Goal: Information Seeking & Learning: Check status

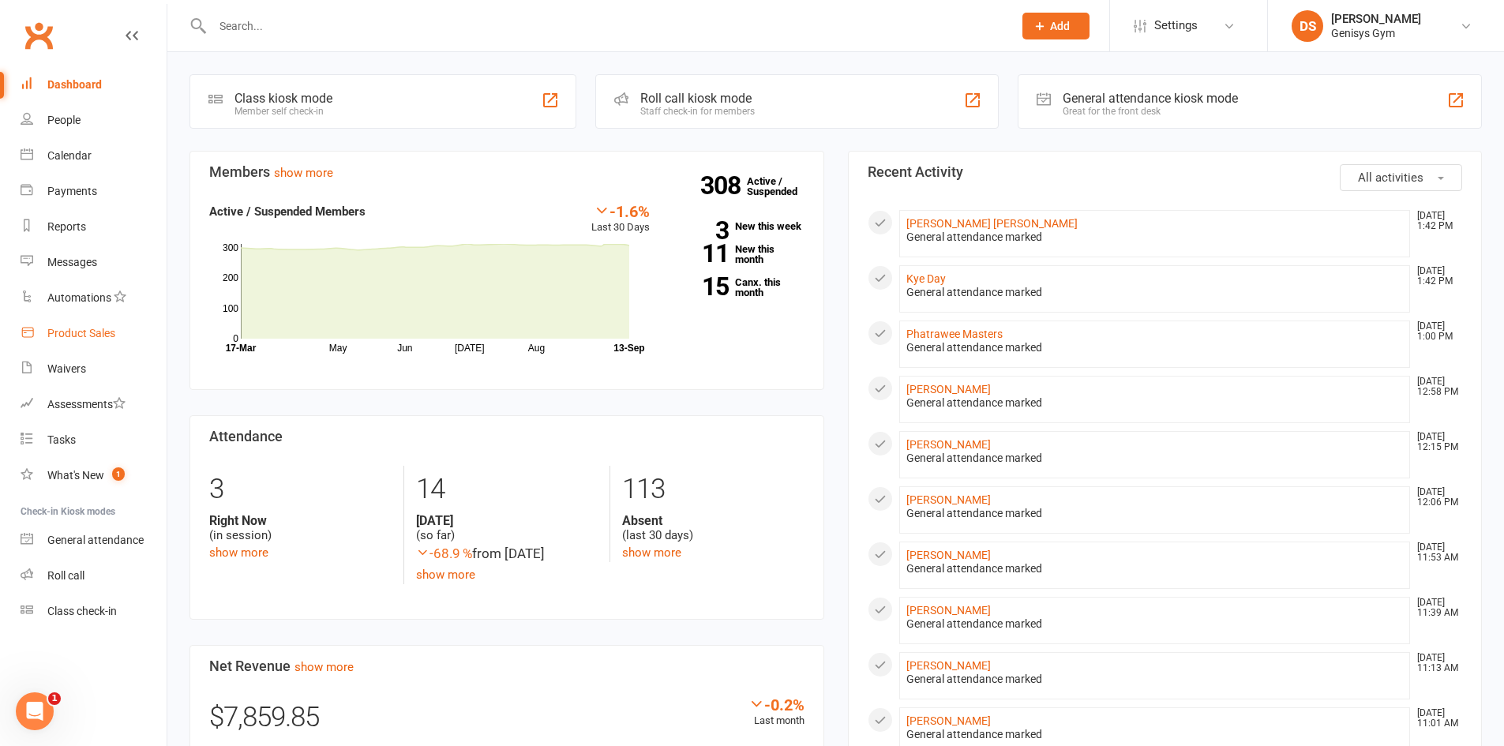
click at [66, 321] on link "Product Sales" at bounding box center [94, 334] width 146 height 36
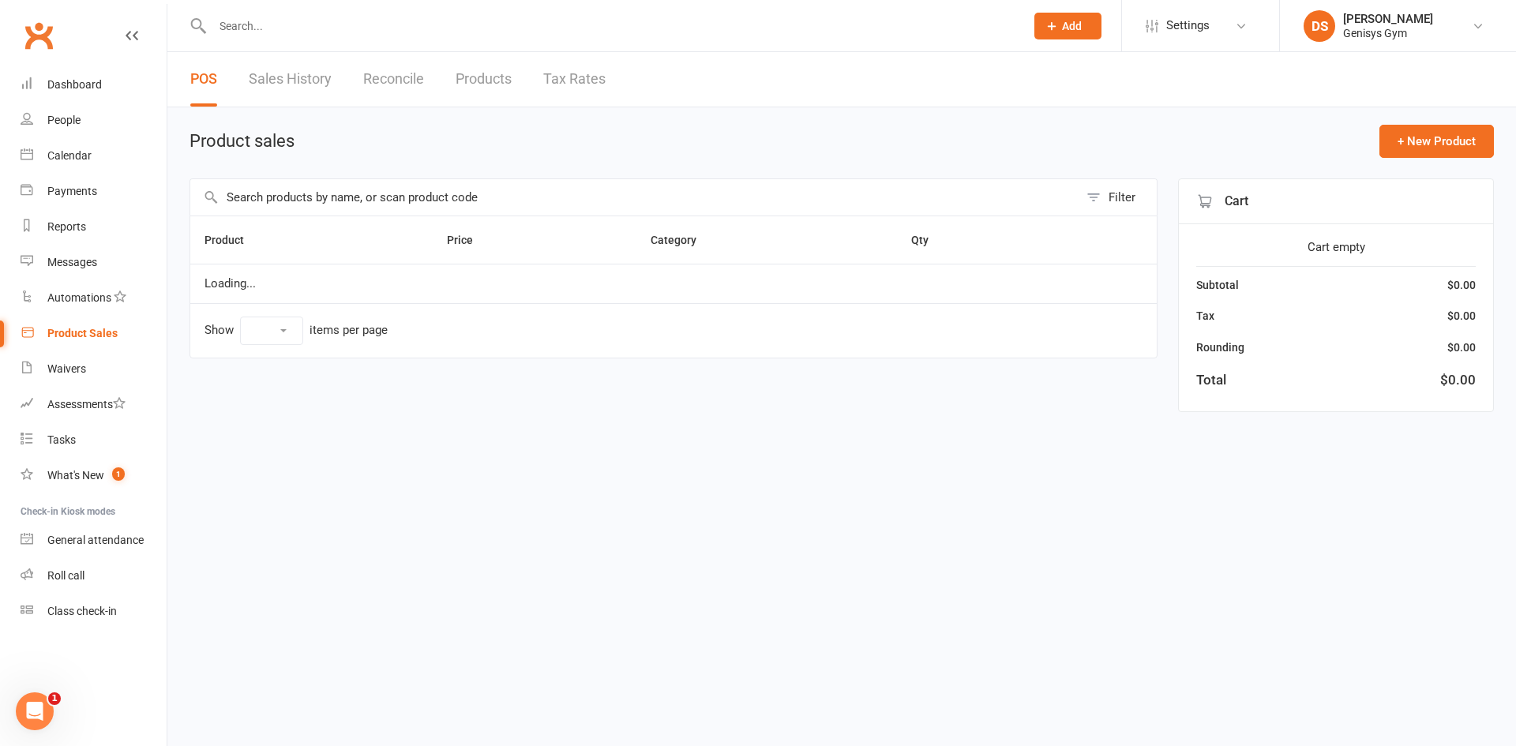
select select "10"
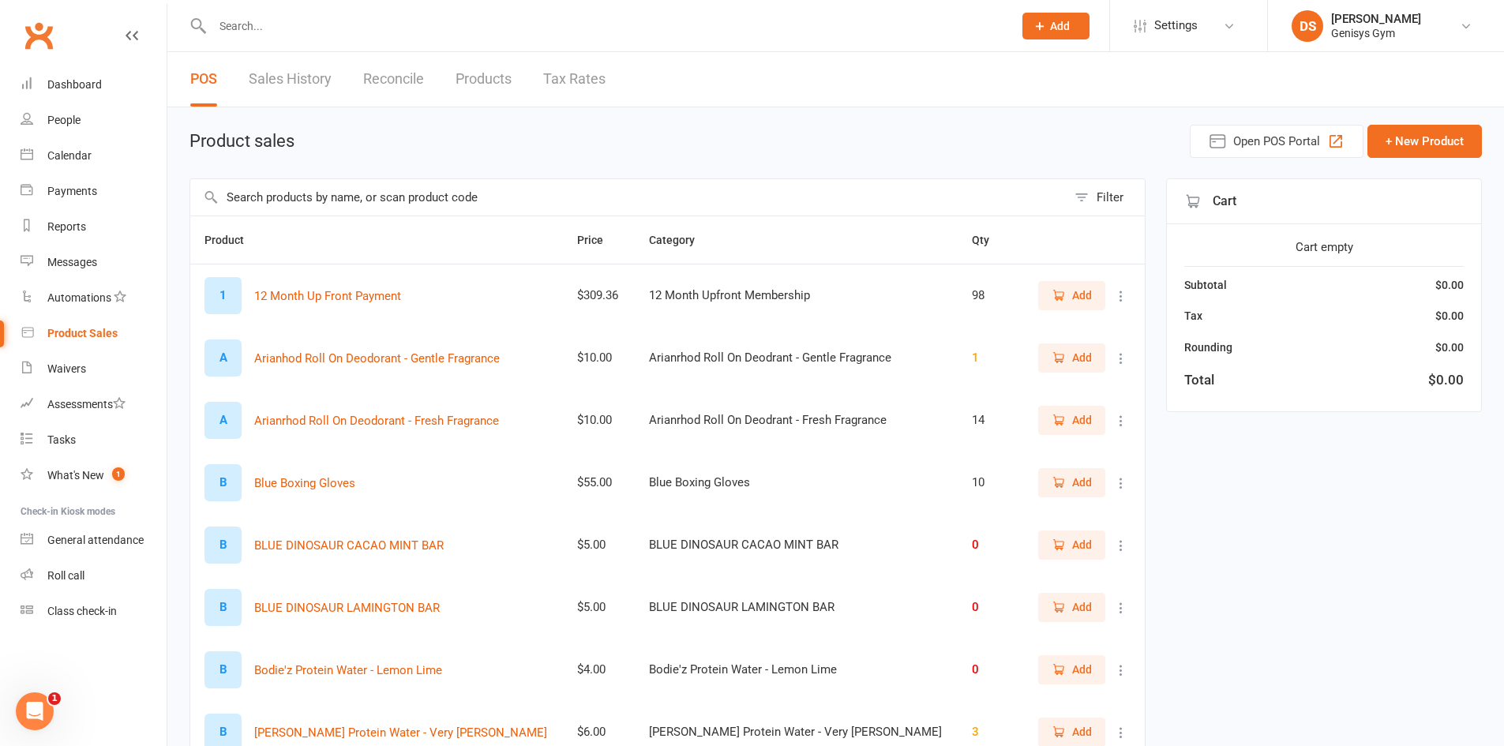
click at [305, 71] on link "Sales History" at bounding box center [290, 79] width 83 height 54
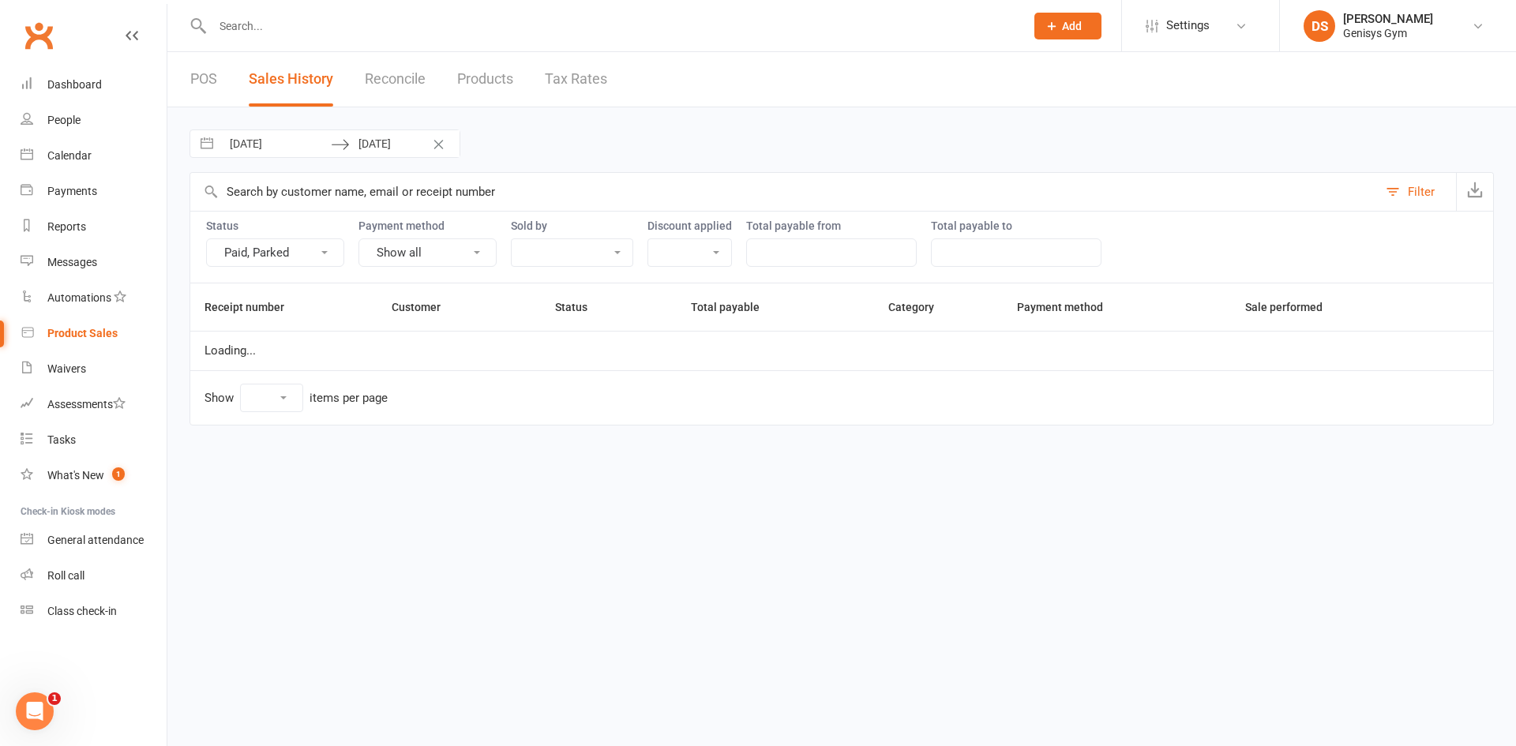
select select "25"
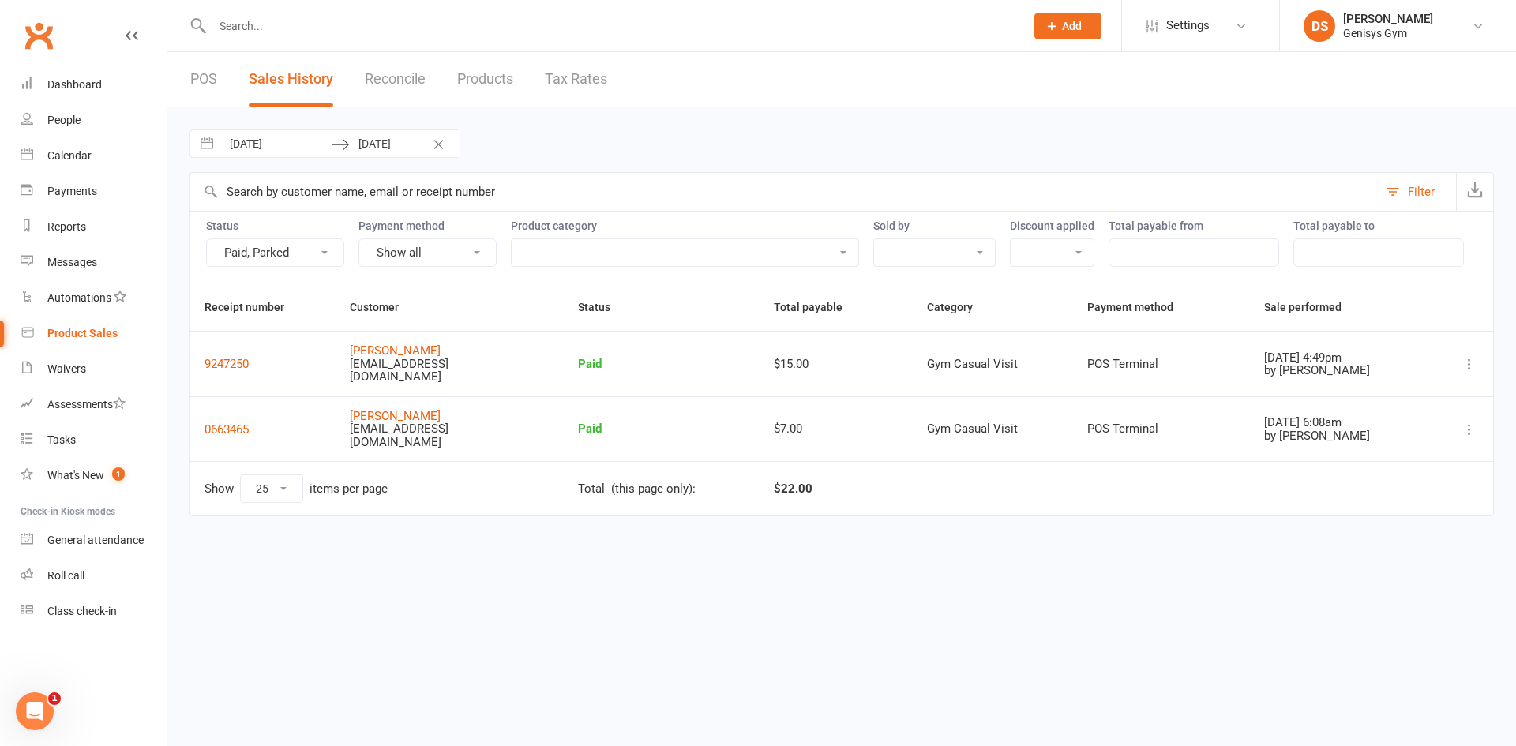
select select "7"
select select "2025"
select select "8"
select select "2025"
select select "9"
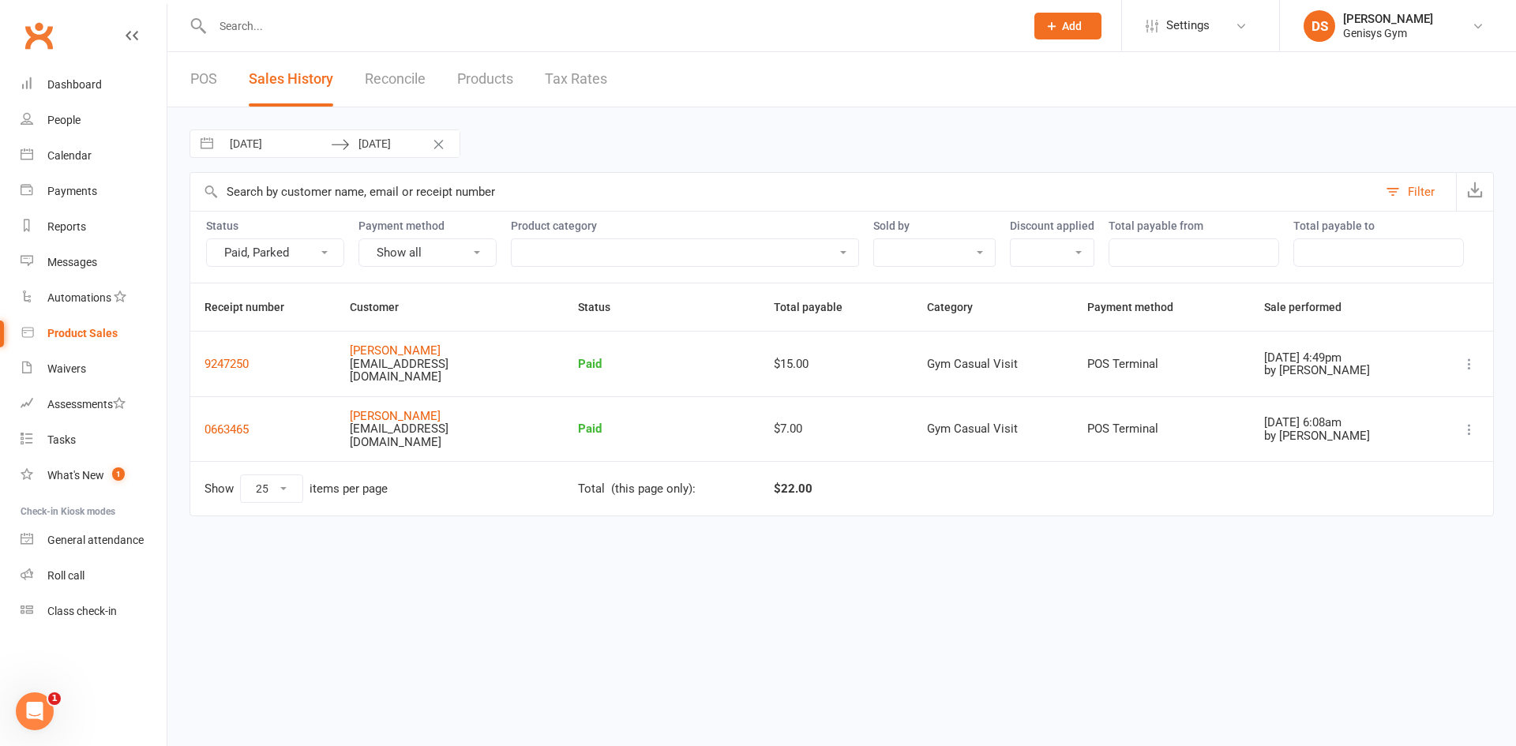
select select "2025"
select select "10"
select select "2025"
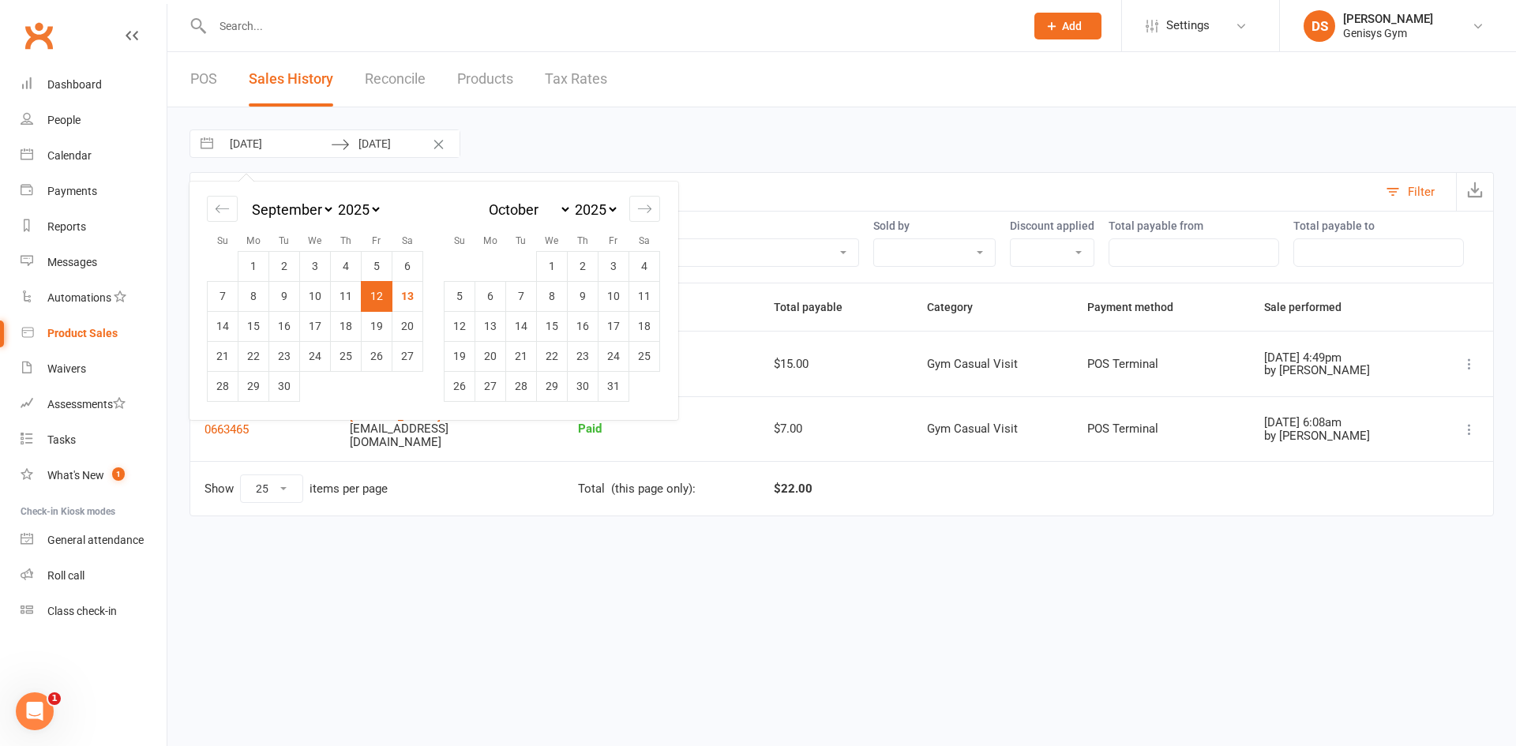
click at [274, 148] on input "12 Sep 2025" at bounding box center [276, 143] width 110 height 27
click at [413, 303] on td "13" at bounding box center [407, 296] width 31 height 30
type input "[DATE]"
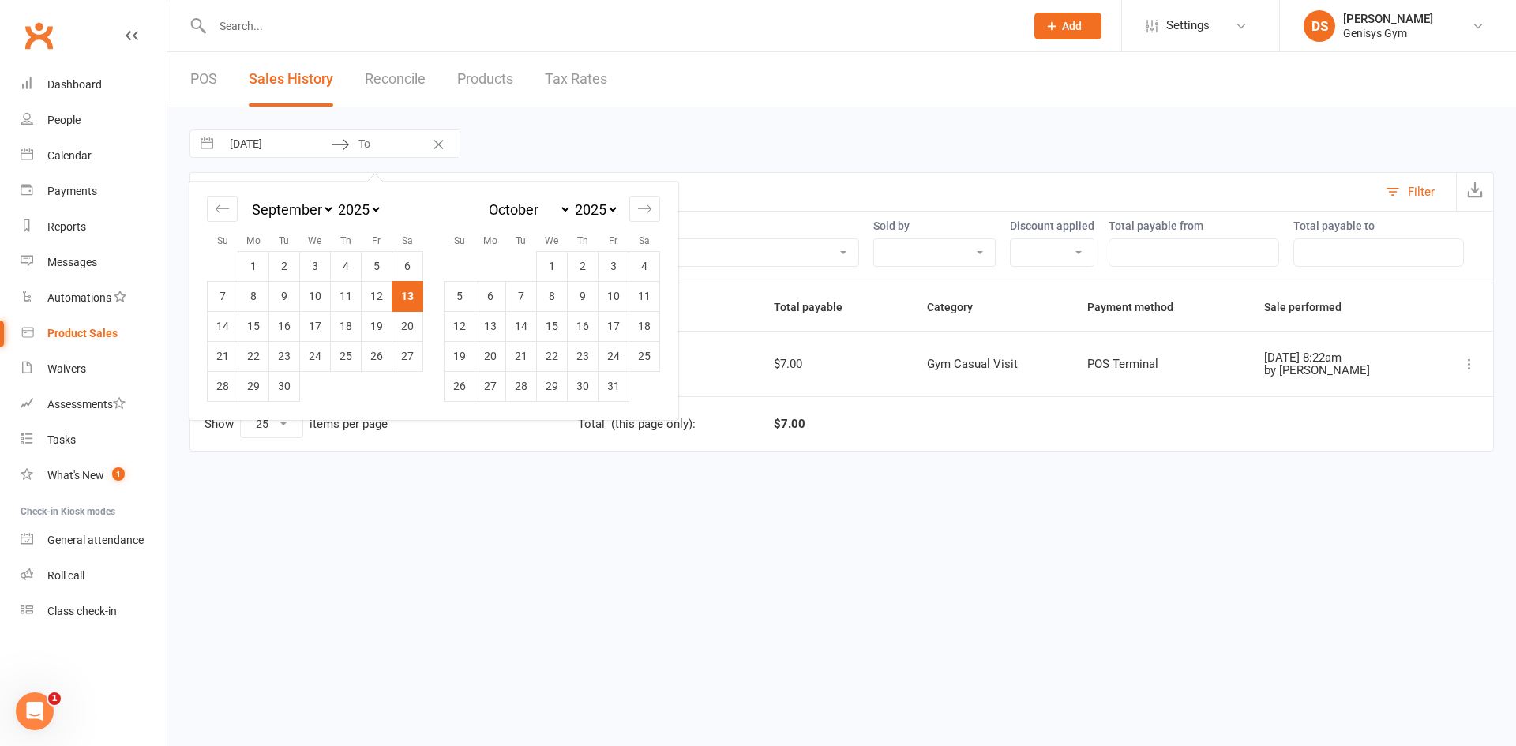
click at [414, 292] on td "13" at bounding box center [407, 296] width 31 height 30
type input "[DATE]"
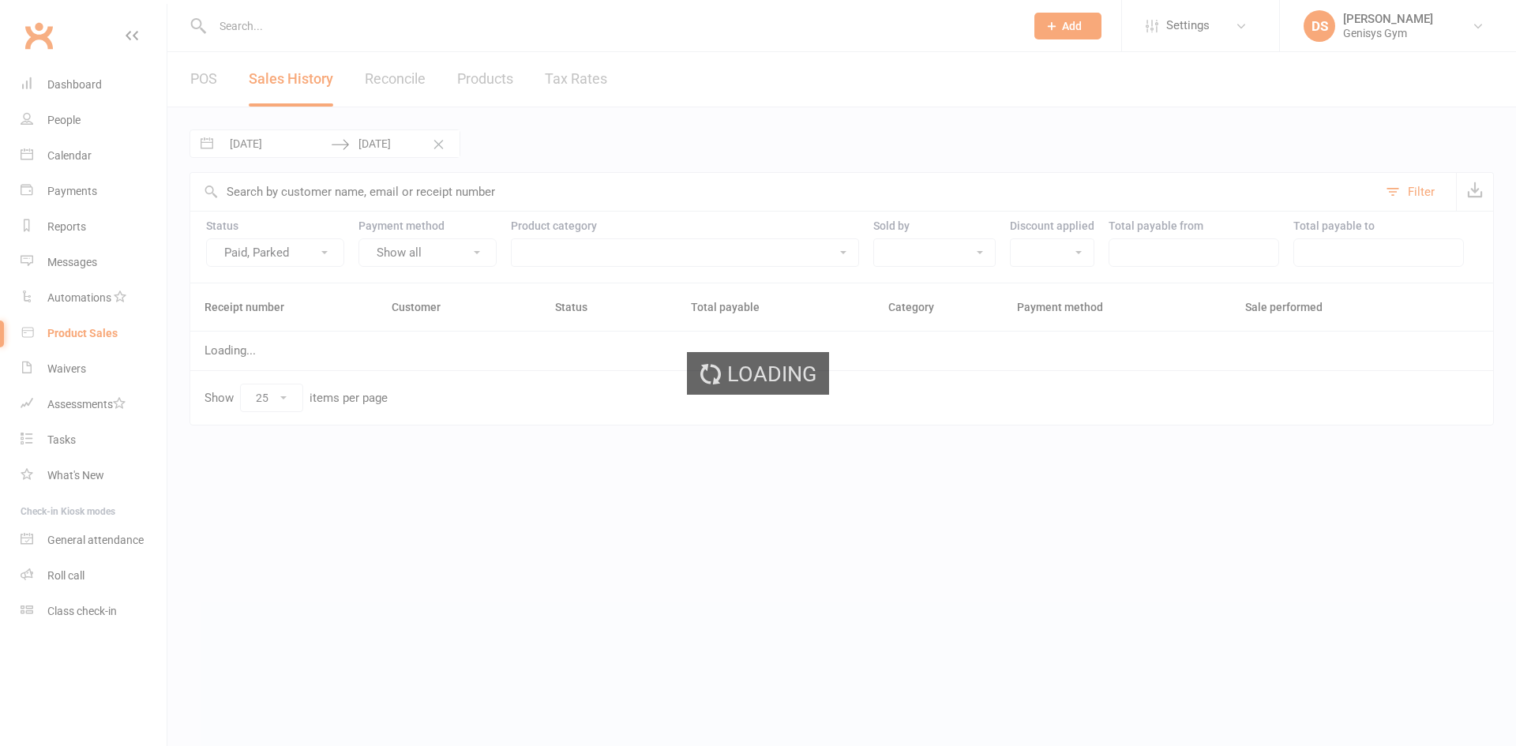
select select "25"
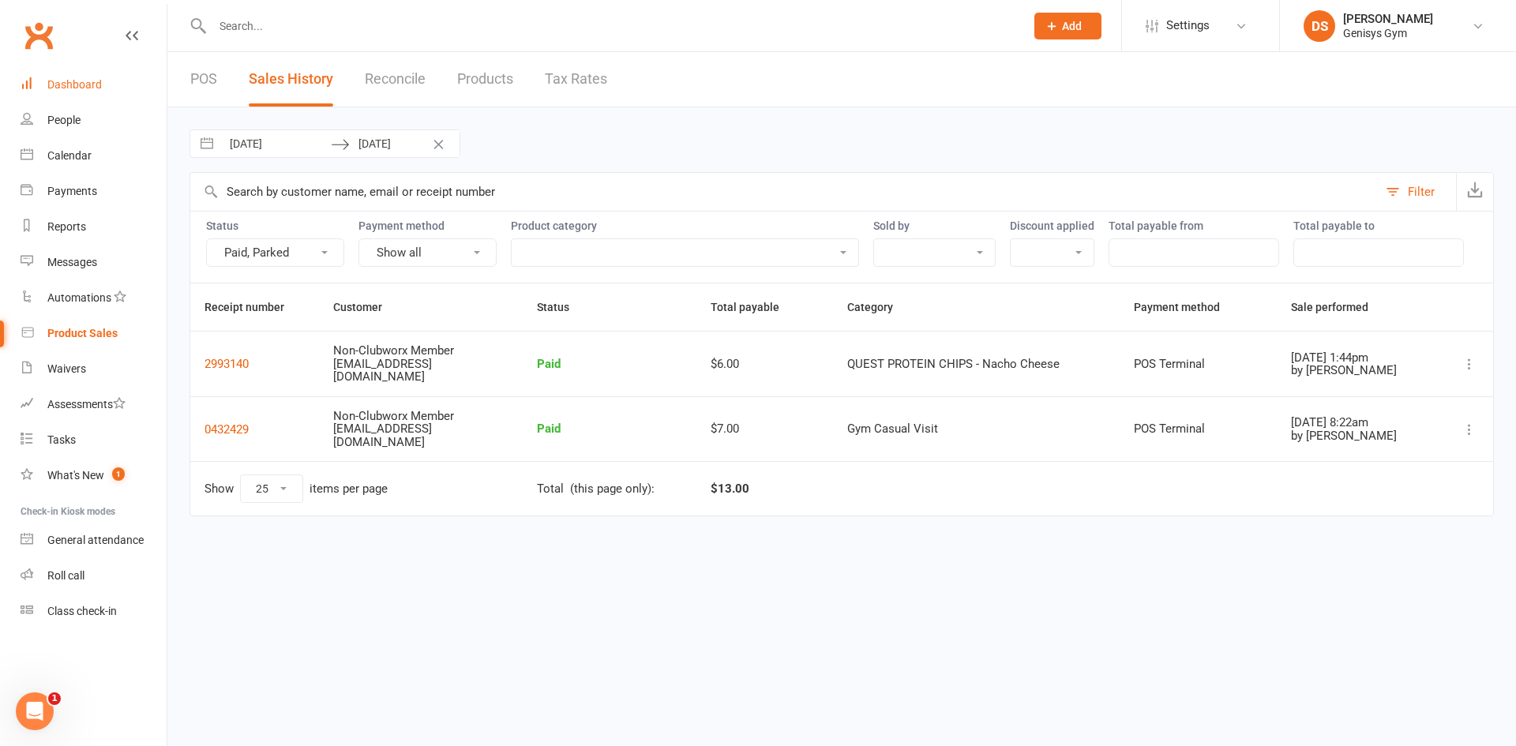
click at [100, 85] on div "Dashboard" at bounding box center [74, 84] width 54 height 13
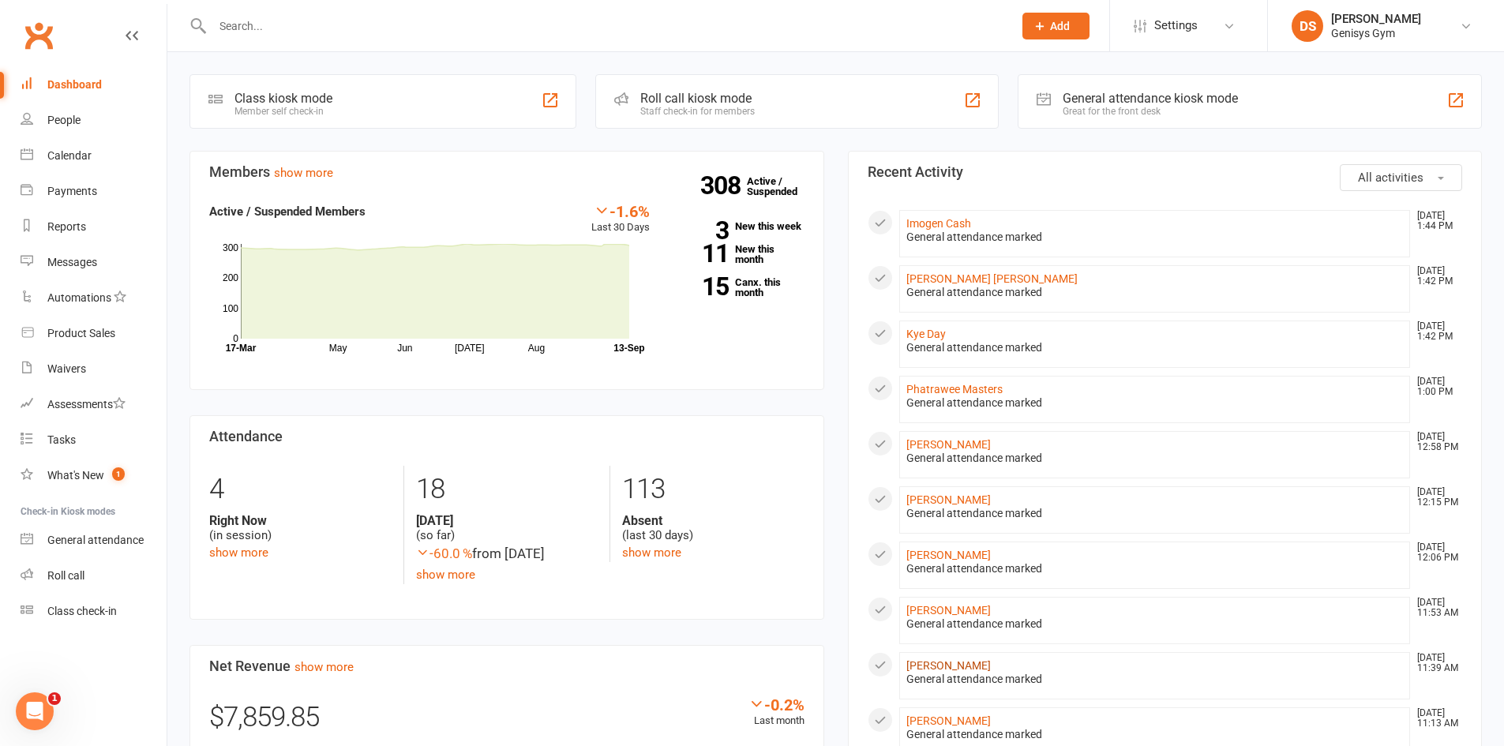
click at [930, 670] on link "[PERSON_NAME]" at bounding box center [948, 665] width 84 height 13
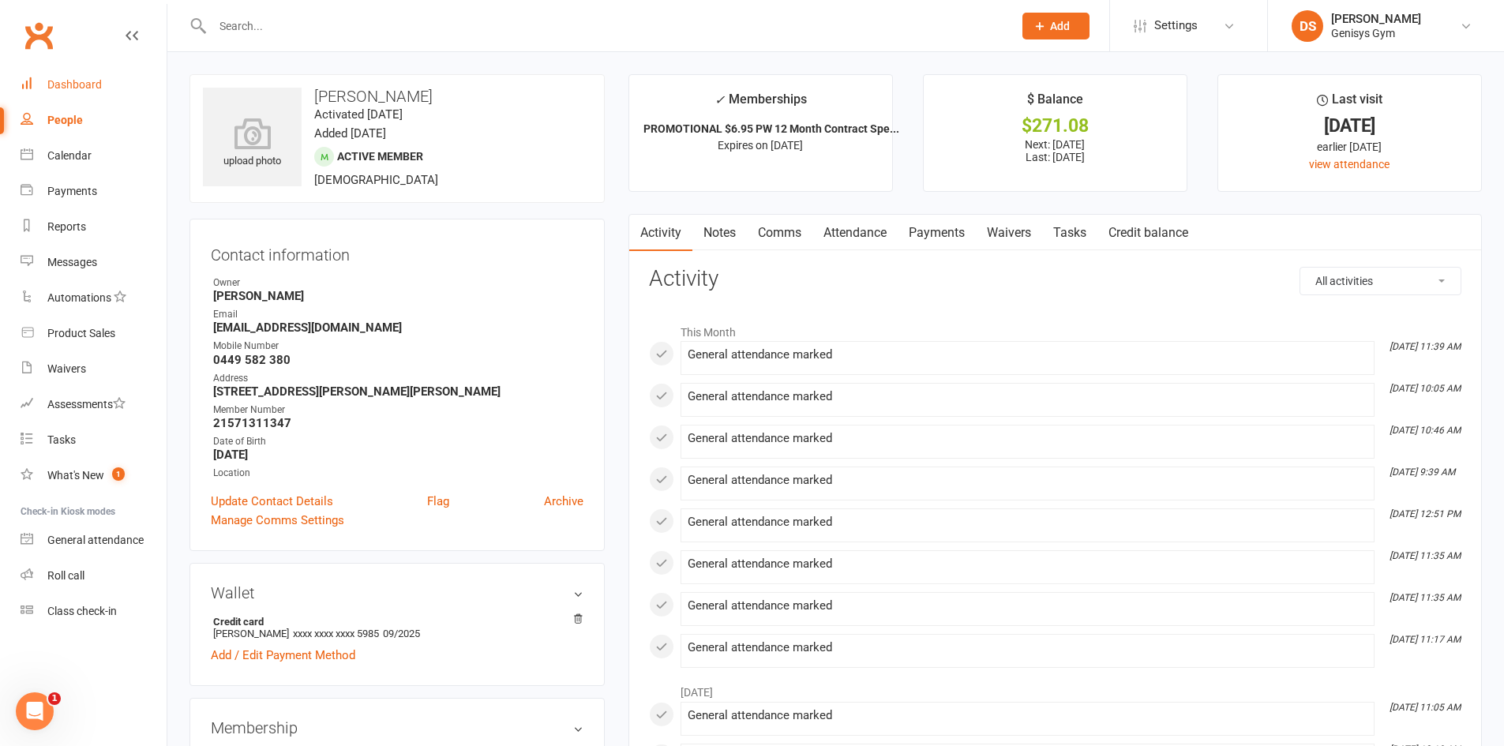
click at [99, 95] on link "Dashboard" at bounding box center [94, 85] width 146 height 36
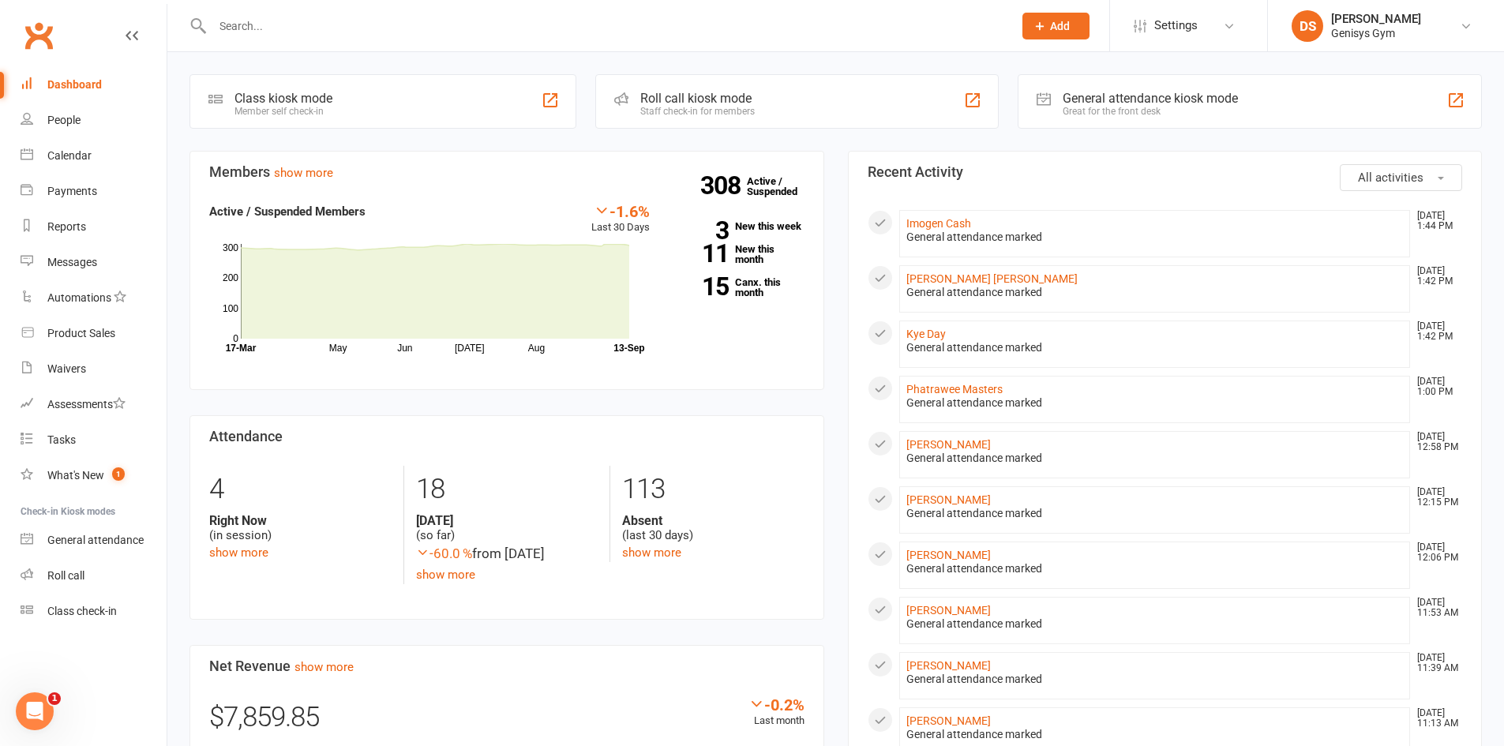
click at [947, 381] on li "Phatrawee Masters [DATE] 1:00 PM General attendance marked" at bounding box center [1155, 399] width 512 height 47
click at [964, 275] on link "[PERSON_NAME] [PERSON_NAME]" at bounding box center [991, 278] width 171 height 13
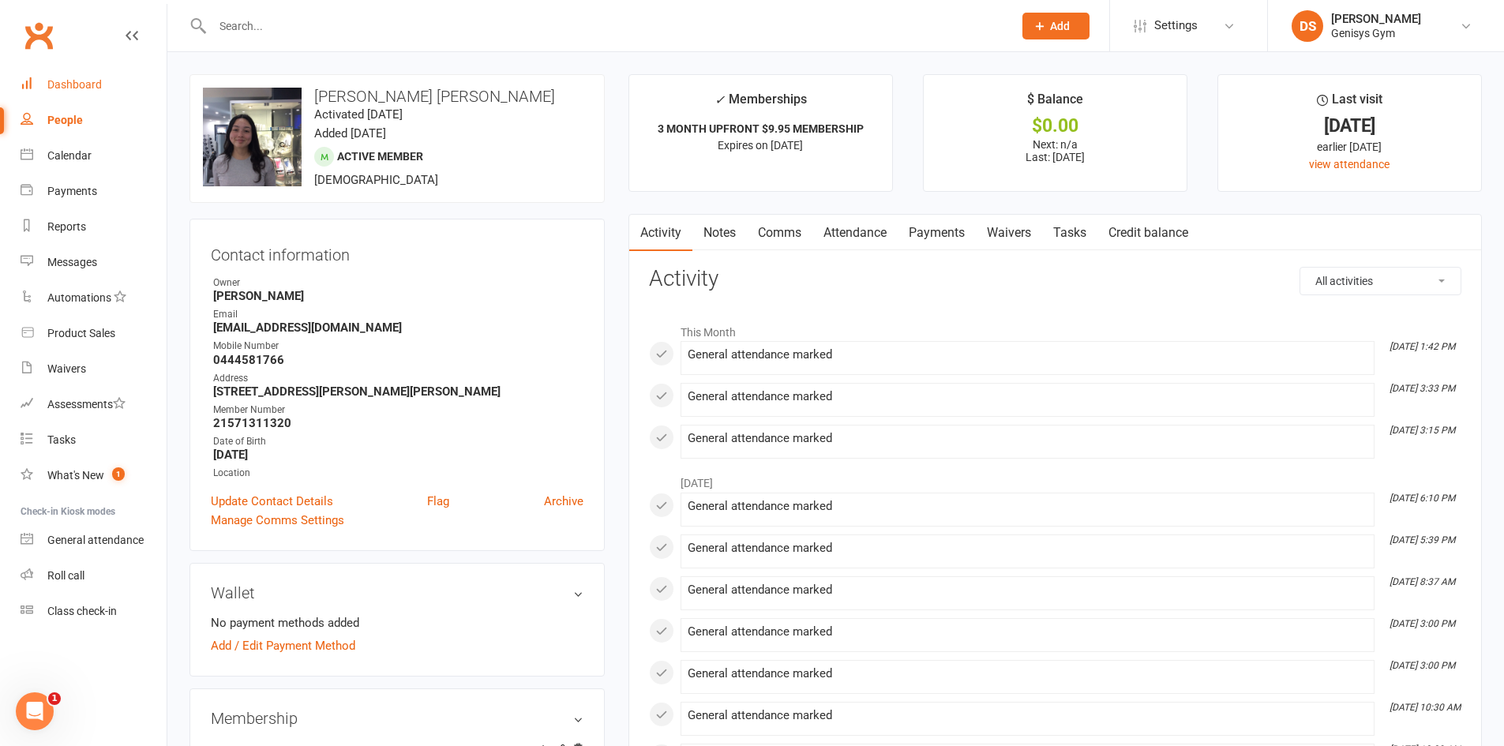
click at [73, 79] on div "Dashboard" at bounding box center [74, 84] width 54 height 13
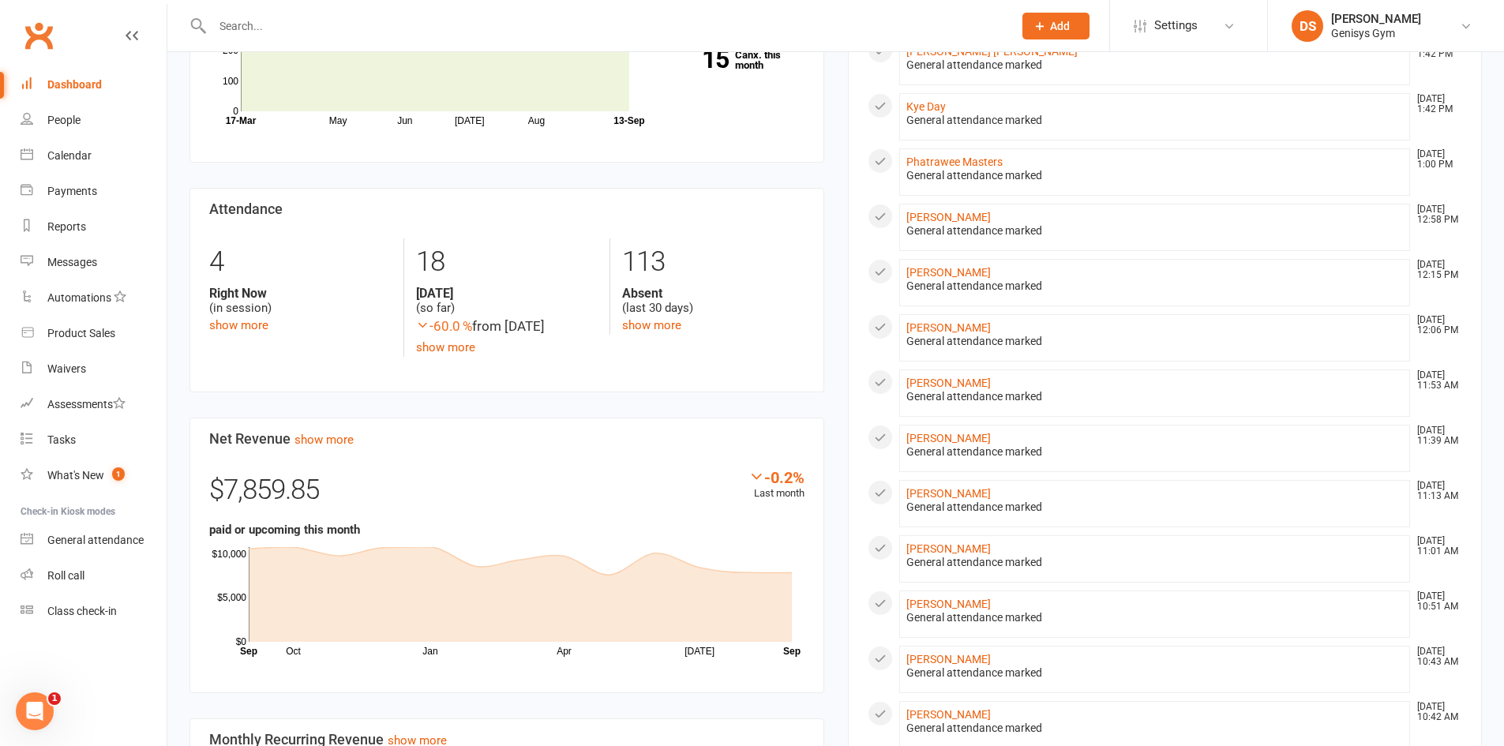
scroll to position [237, 0]
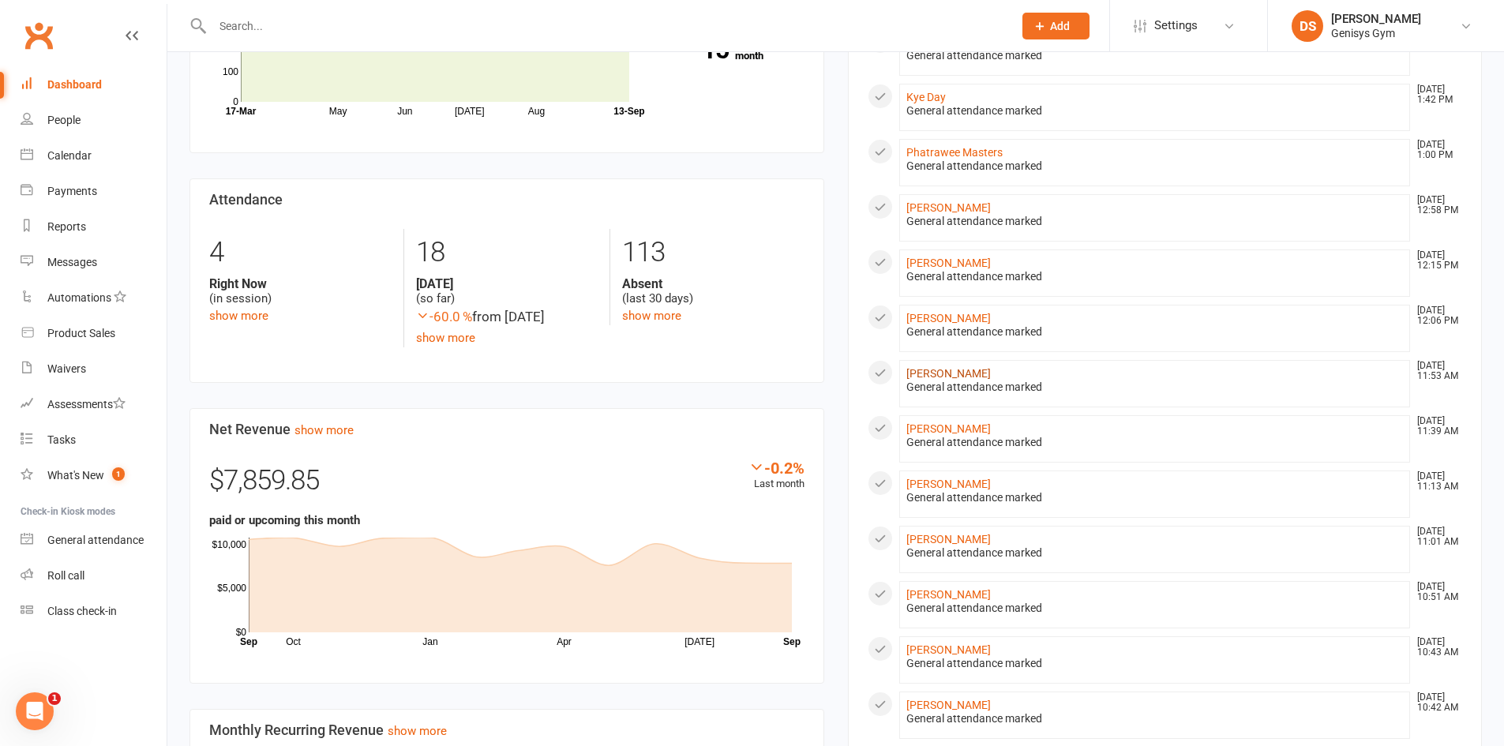
click at [978, 376] on link "[PERSON_NAME]" at bounding box center [948, 373] width 84 height 13
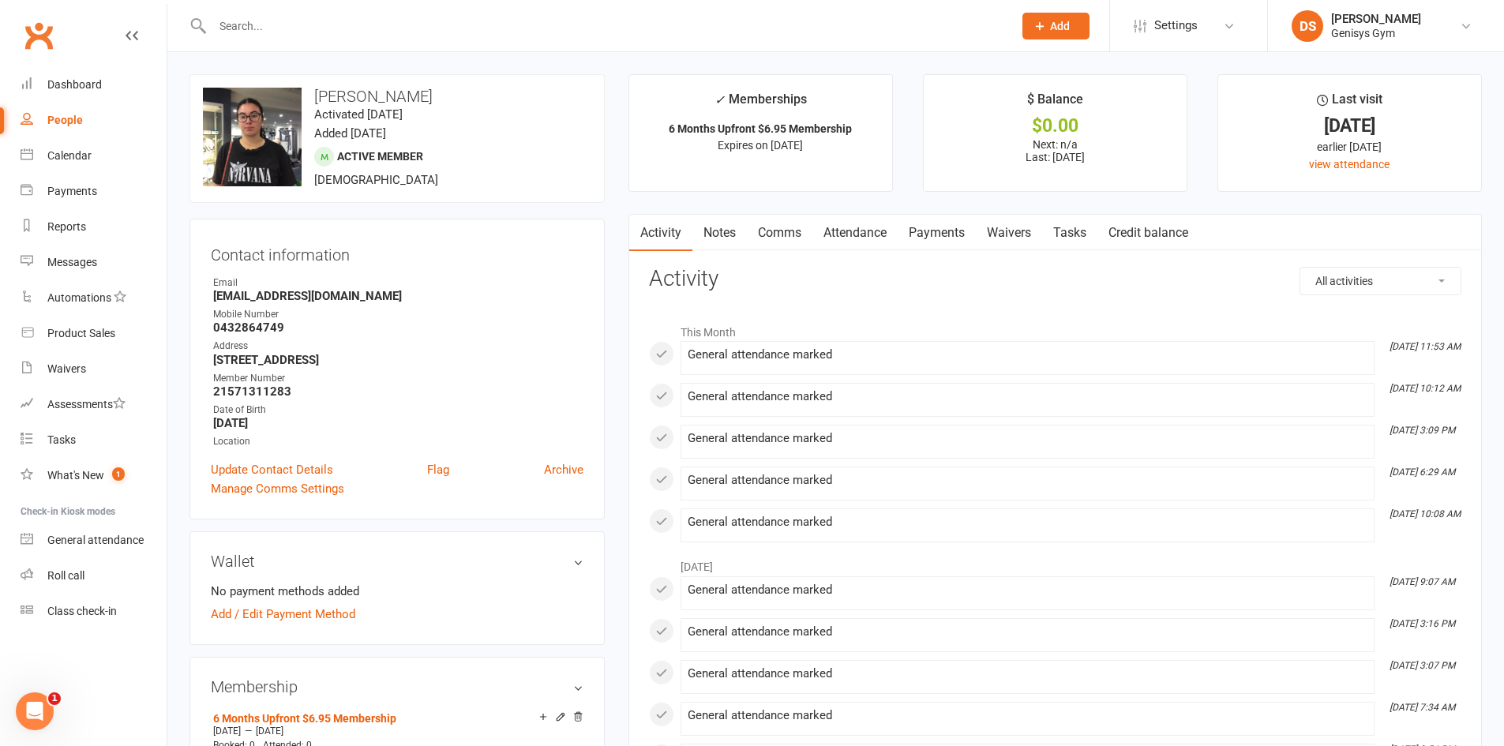
click at [951, 235] on link "Payments" at bounding box center [937, 233] width 78 height 36
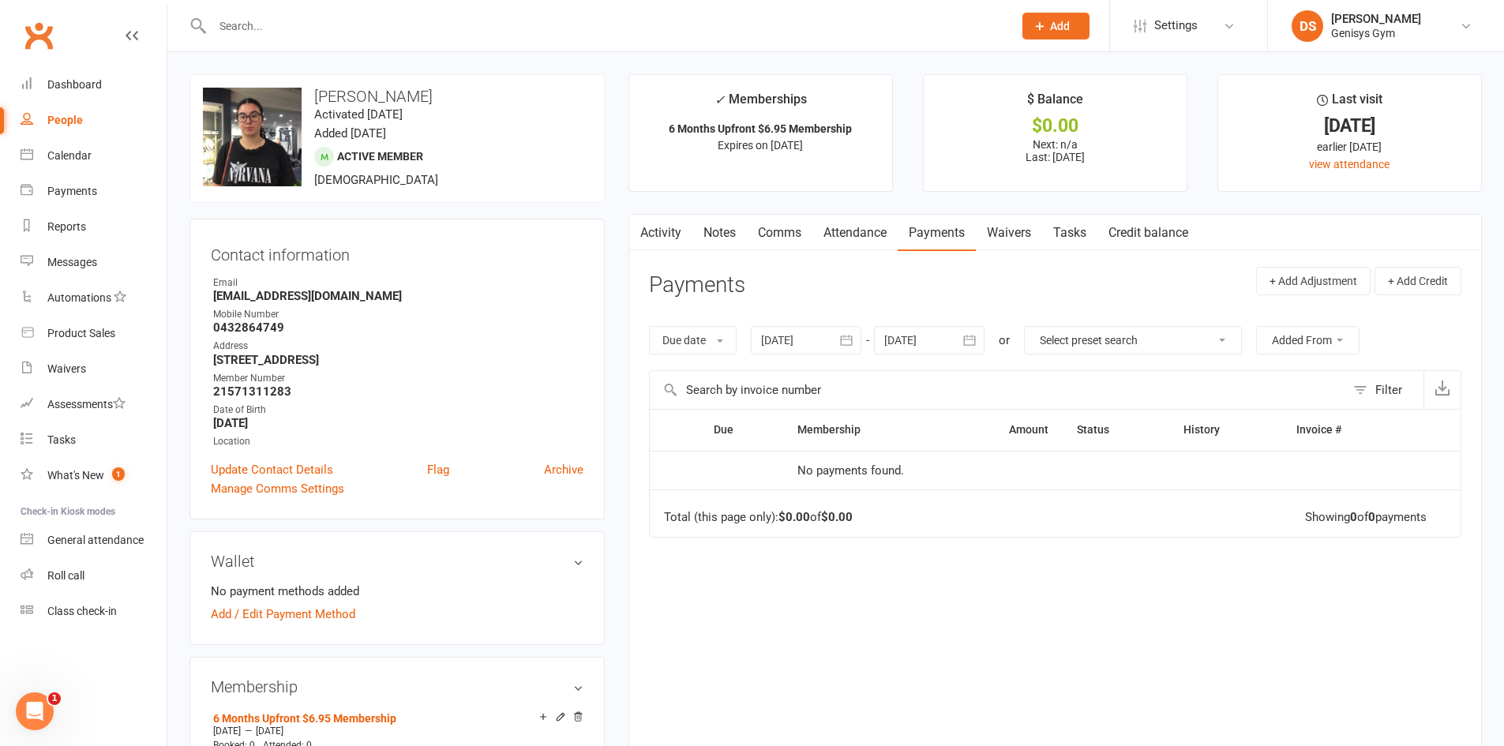
click at [779, 331] on div at bounding box center [806, 340] width 111 height 28
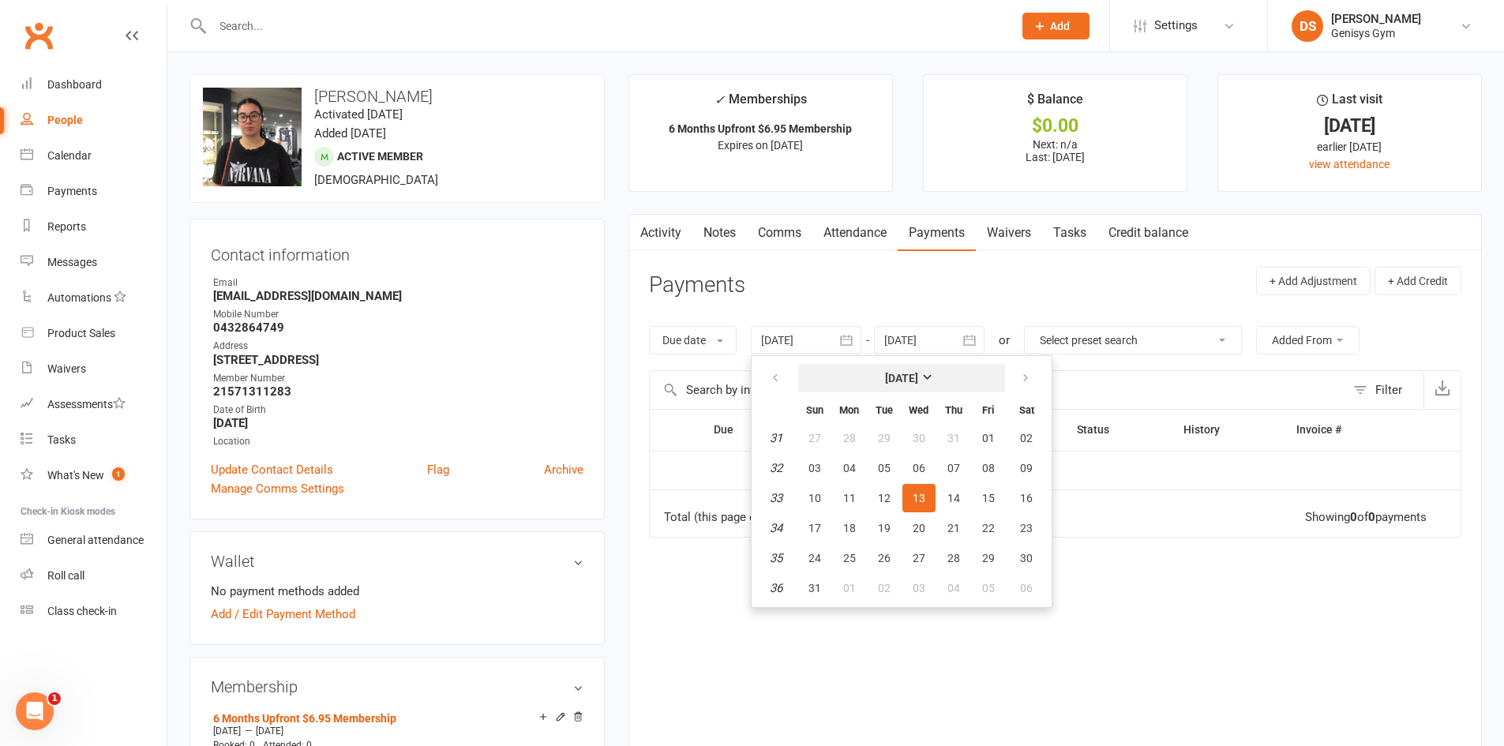
click at [906, 372] on strong "[DATE]" at bounding box center [901, 378] width 33 height 13
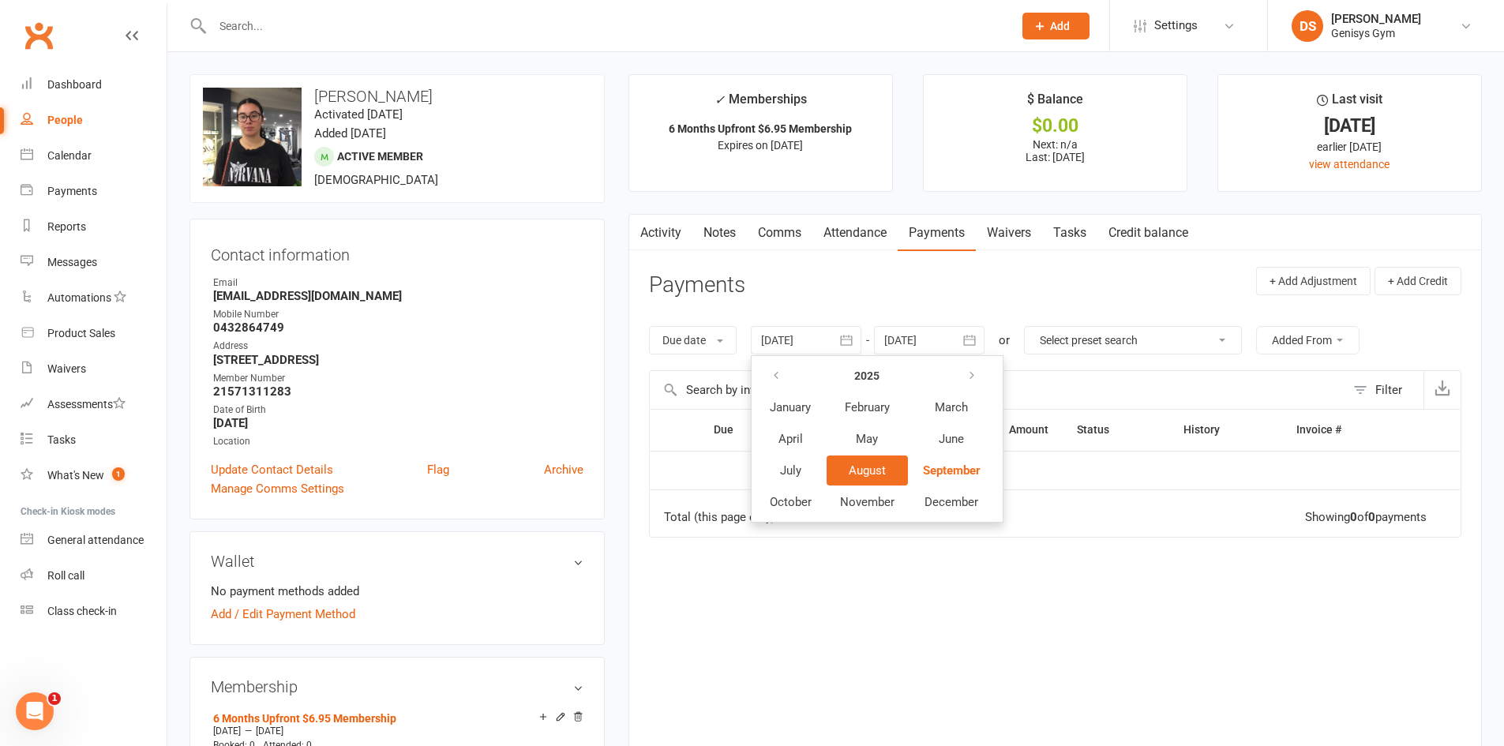
click at [802, 373] on th at bounding box center [790, 376] width 69 height 30
click at [789, 378] on button "button" at bounding box center [777, 376] width 34 height 28
click at [862, 472] on span "August" at bounding box center [867, 470] width 37 height 14
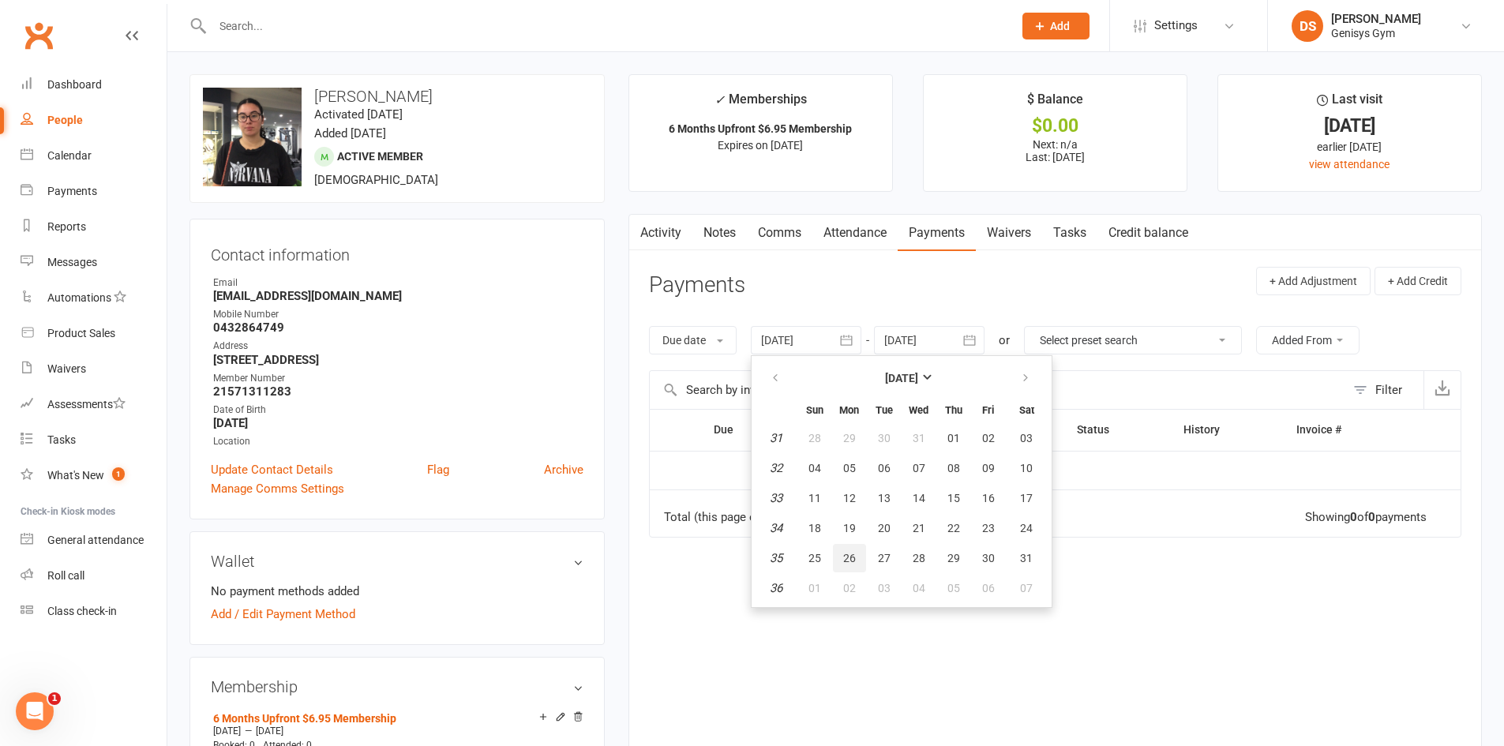
click at [859, 547] on button "26" at bounding box center [849, 558] width 33 height 28
type input "[DATE]"
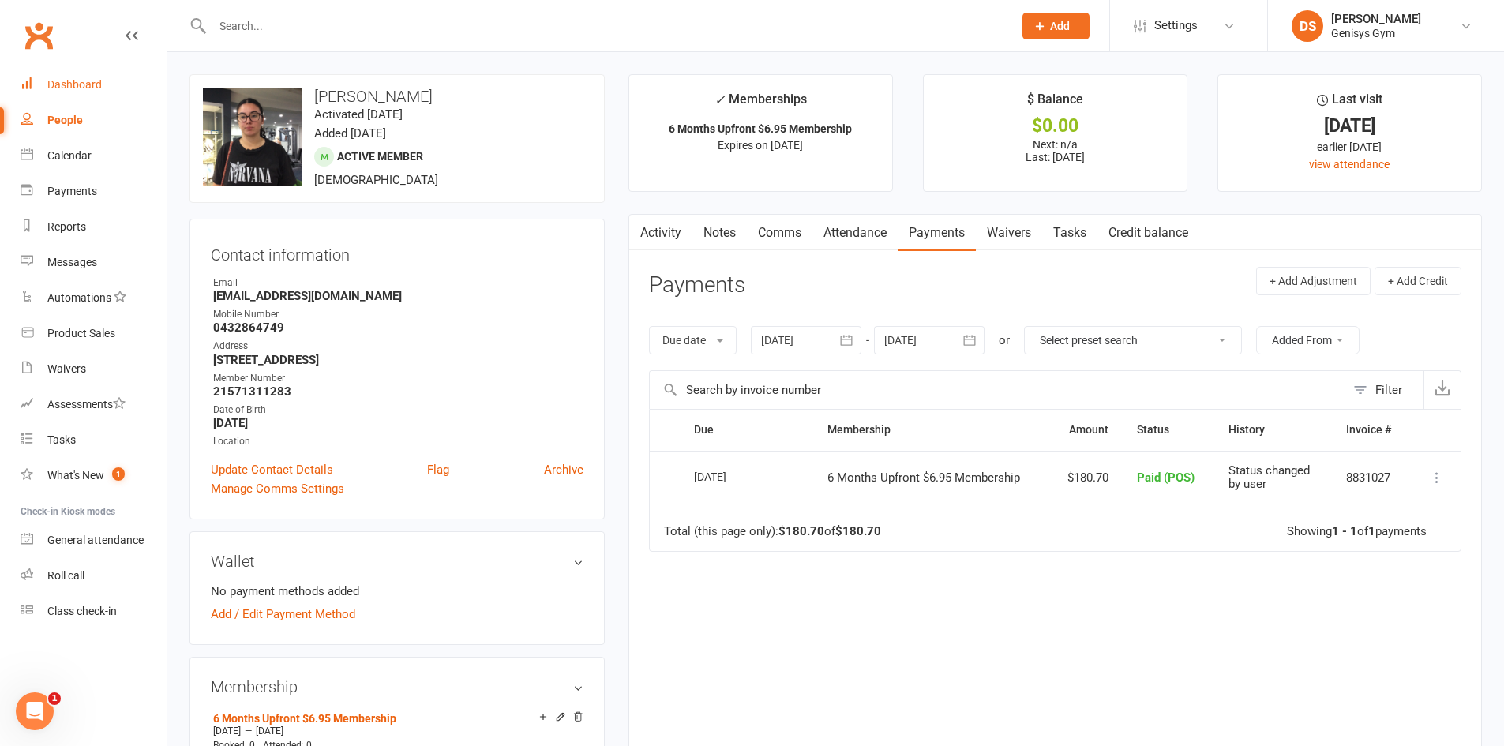
click at [97, 79] on div "Dashboard" at bounding box center [74, 84] width 54 height 13
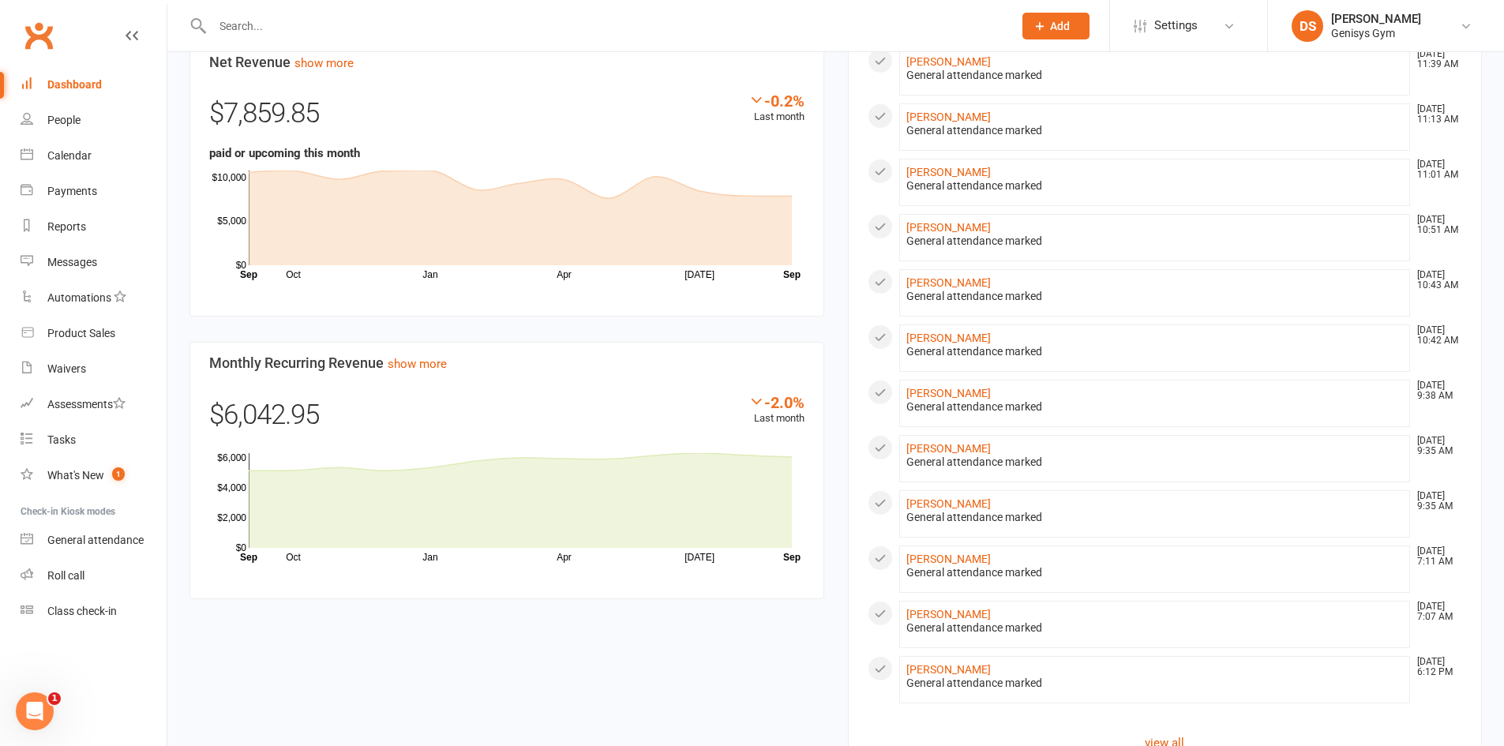
scroll to position [632, 0]
